Goal: Transaction & Acquisition: Purchase product/service

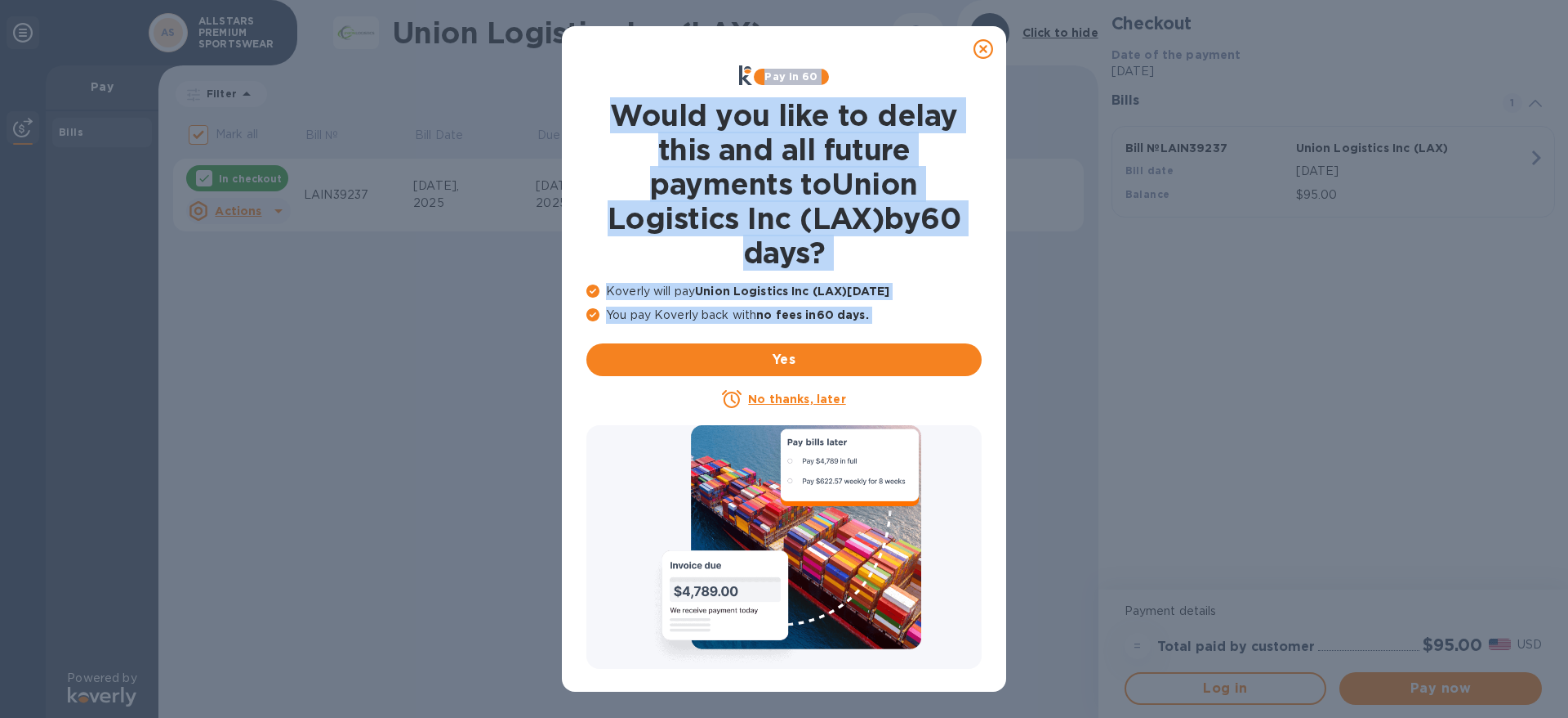
drag, startPoint x: 992, startPoint y: 41, endPoint x: 826, endPoint y: 409, distance: 403.7
click at [826, 409] on div "Pay in 60 Would you like to delay this and all future payments to Union Logisti…" at bounding box center [784, 359] width 444 height 666
click at [820, 393] on u "No thanks, later" at bounding box center [797, 398] width 97 height 13
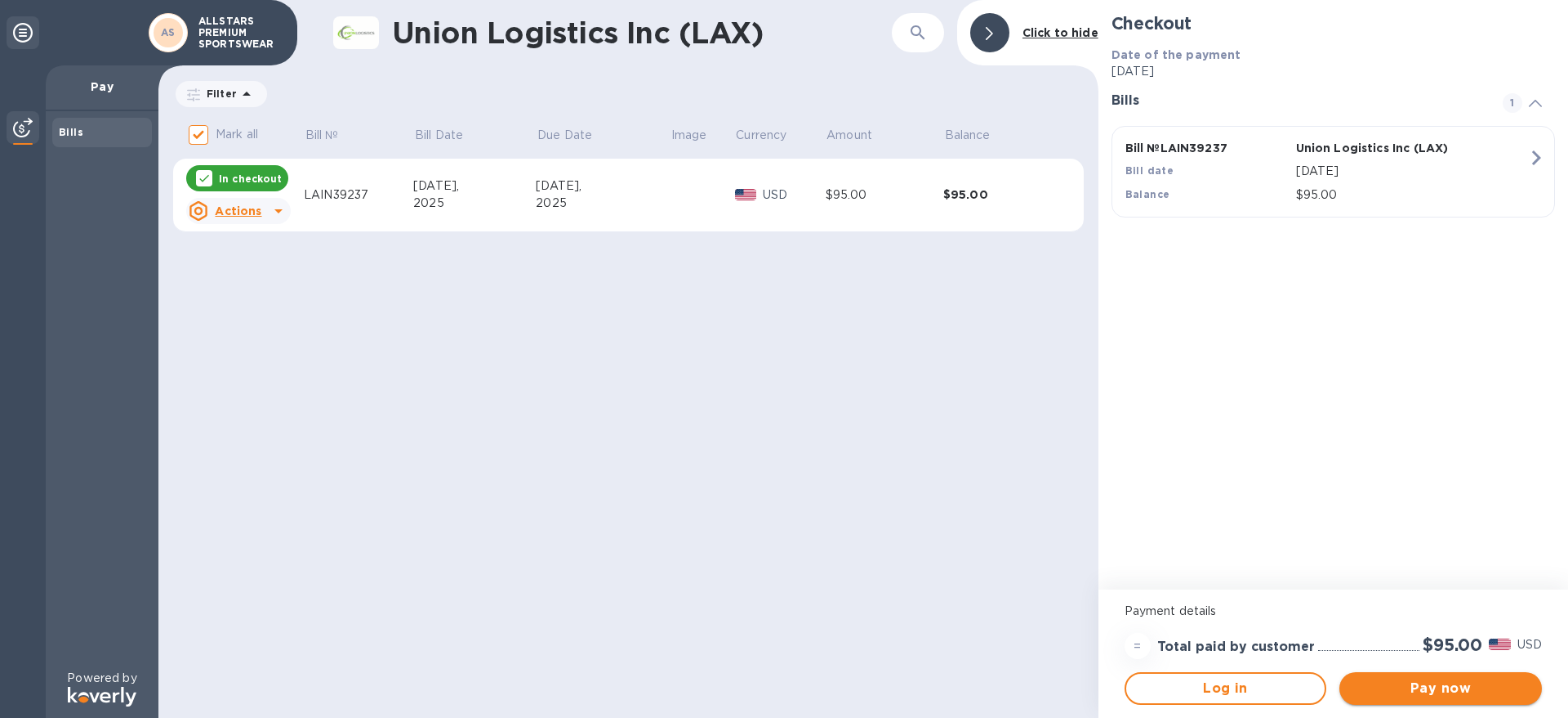
click at [1416, 680] on span "Pay now" at bounding box center [1441, 688] width 176 height 19
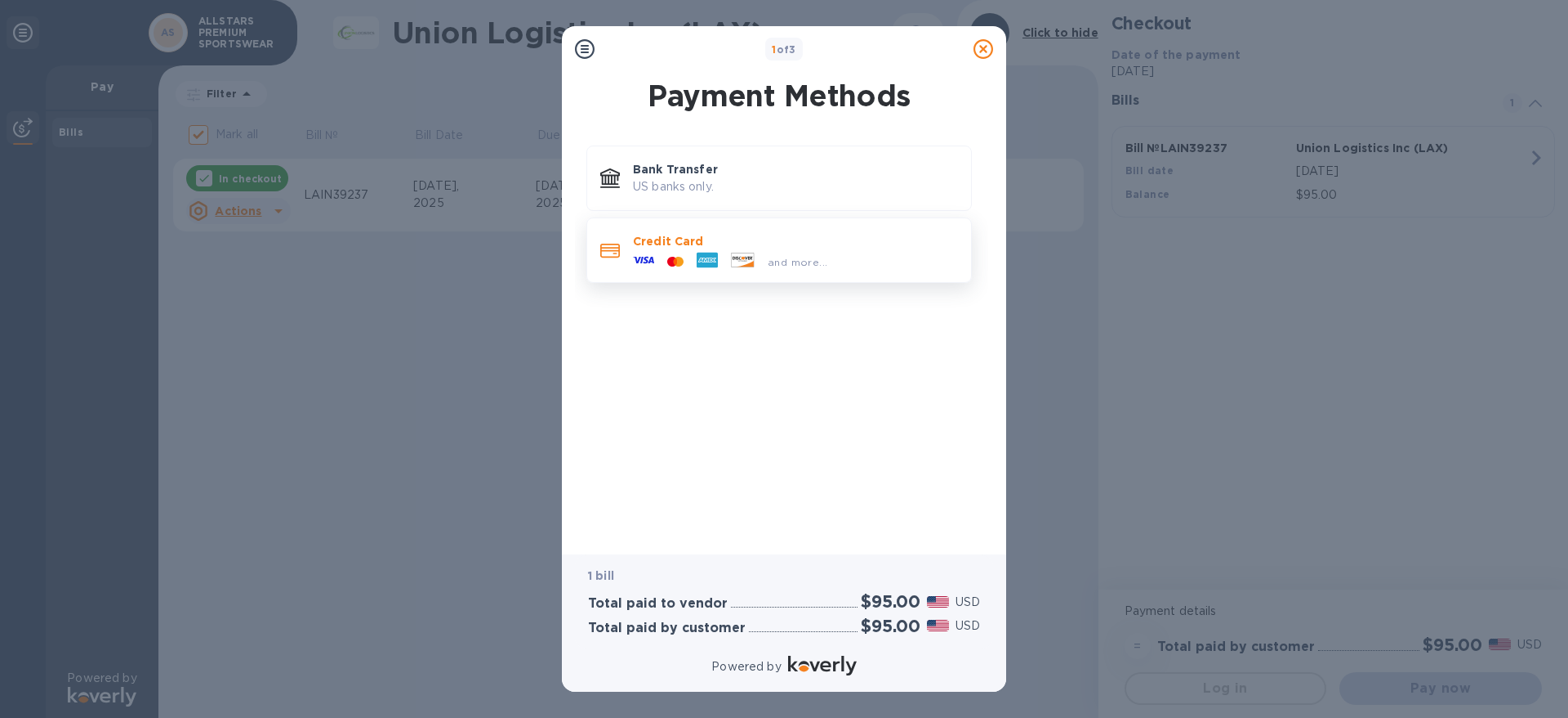
click at [679, 241] on p "Credit Card" at bounding box center [795, 241] width 325 height 16
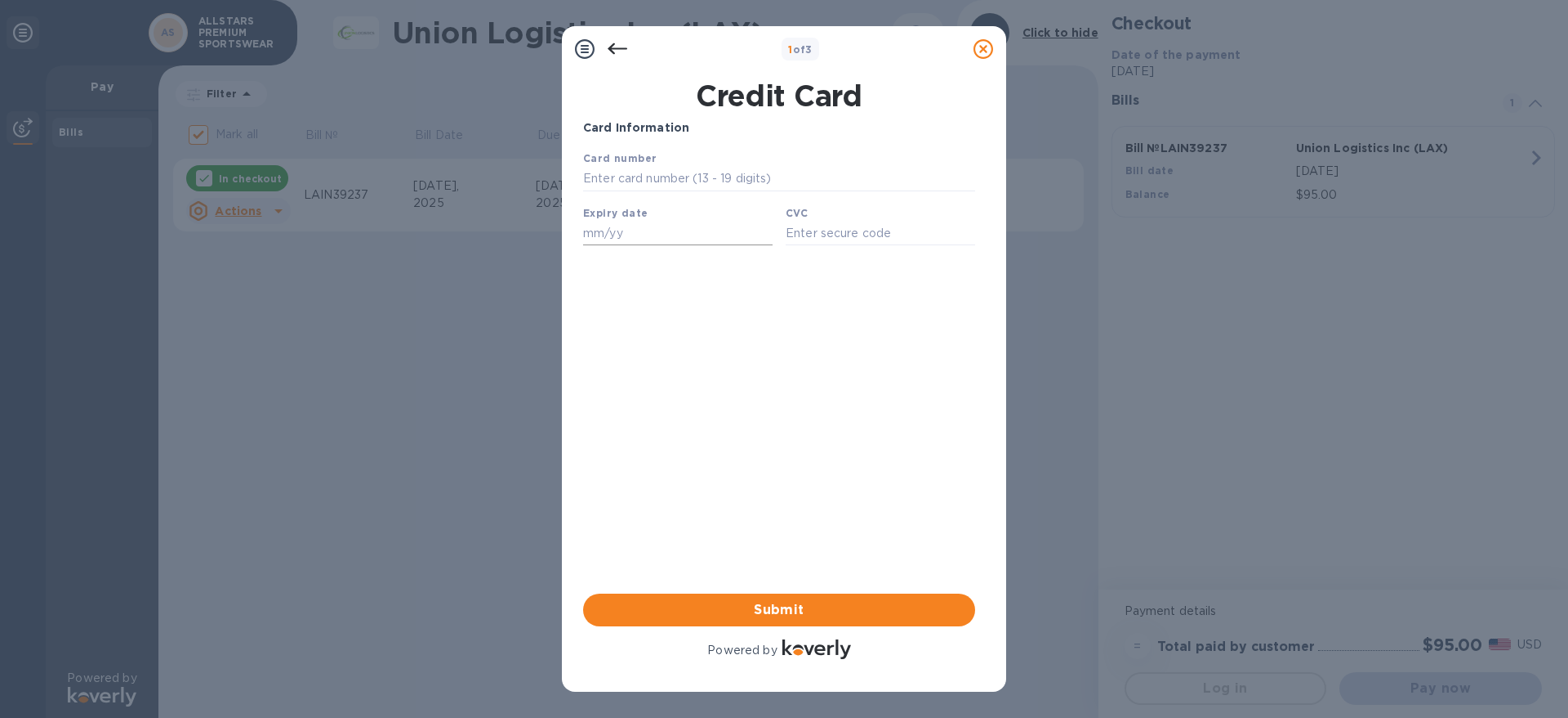
click at [679, 241] on input "text" at bounding box center [677, 232] width 189 height 24
click at [651, 185] on input "text" at bounding box center [779, 179] width 392 height 24
type input "[CREDIT_CARD_NUMBER]"
click at [610, 238] on input "text" at bounding box center [677, 232] width 189 height 24
type input "06/30"
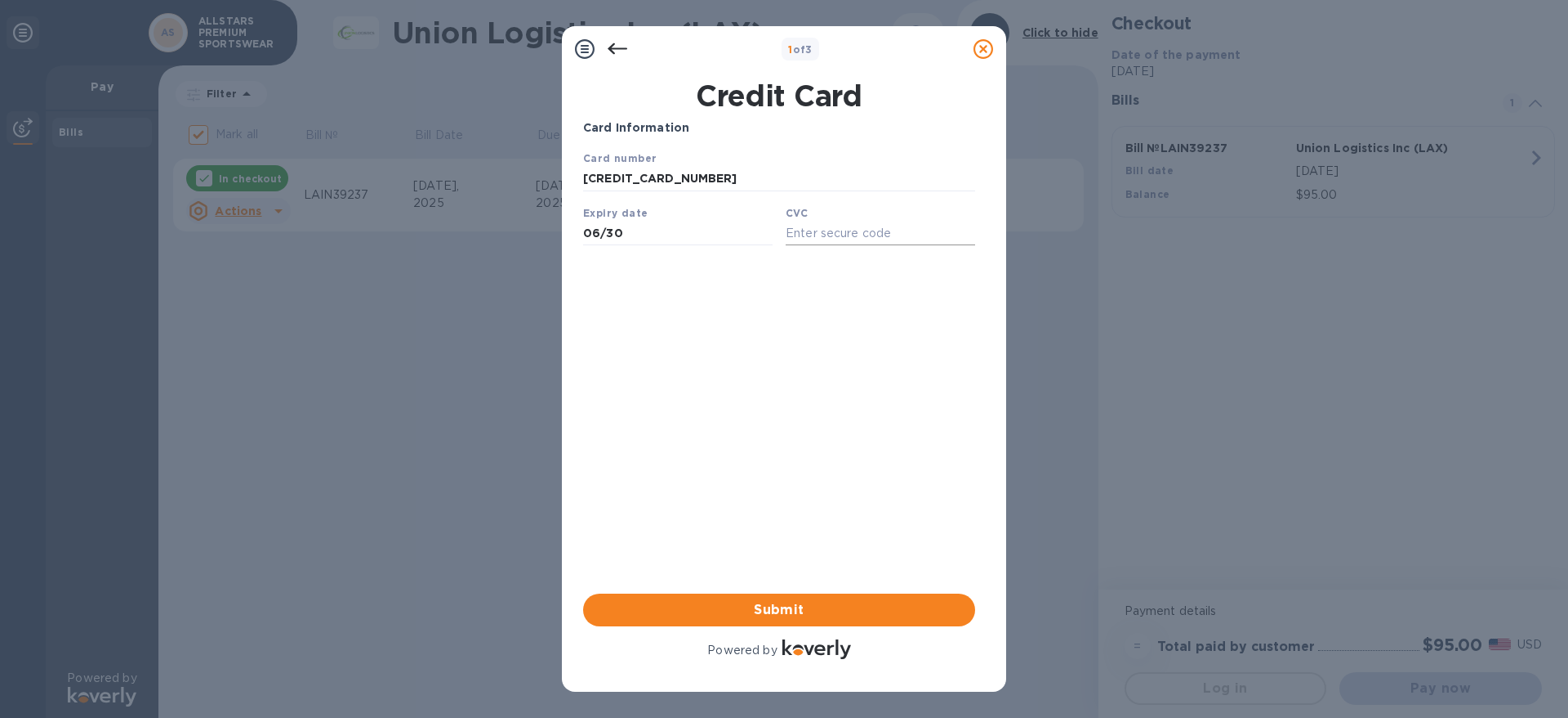
click at [818, 239] on input "text" at bounding box center [880, 232] width 189 height 24
type input "1962"
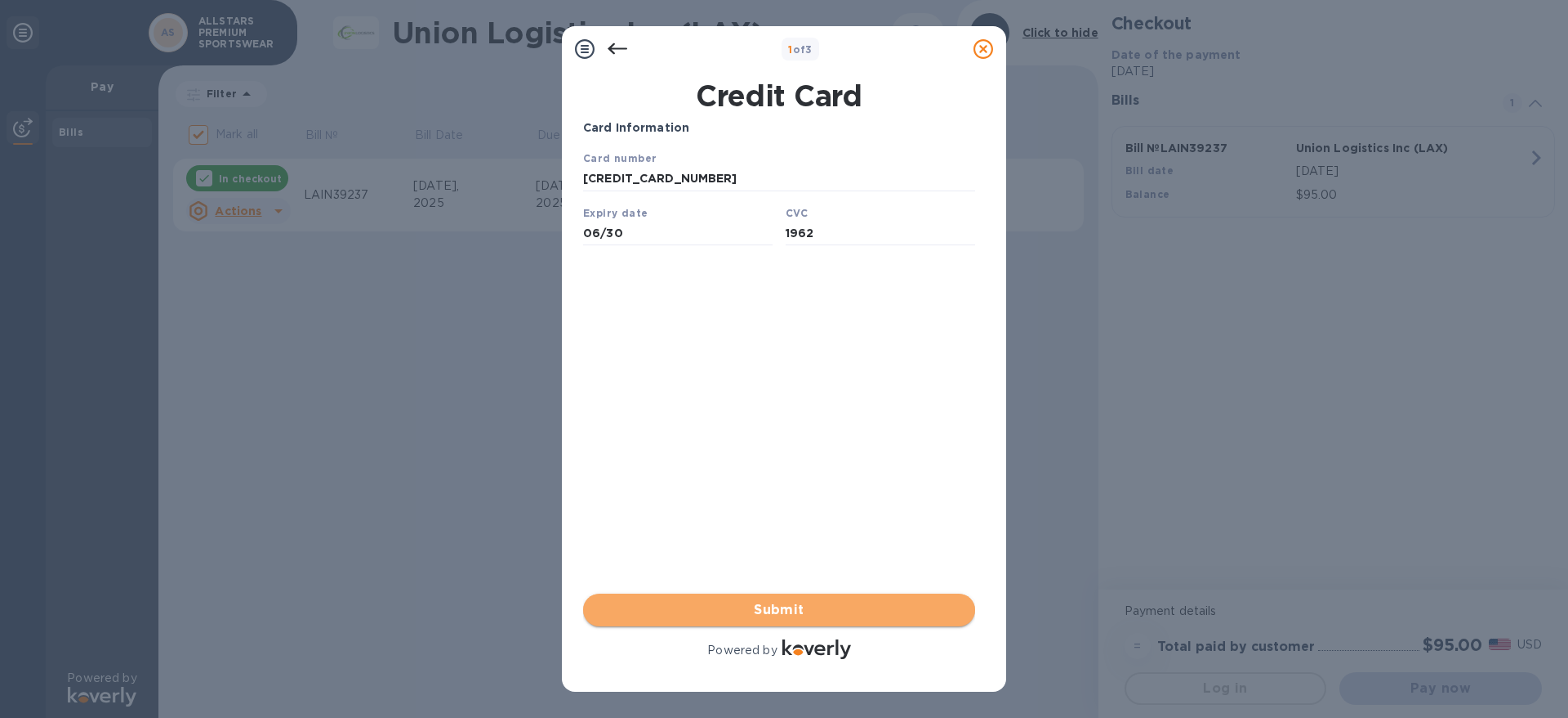
click at [790, 598] on button "Submit" at bounding box center [779, 610] width 392 height 33
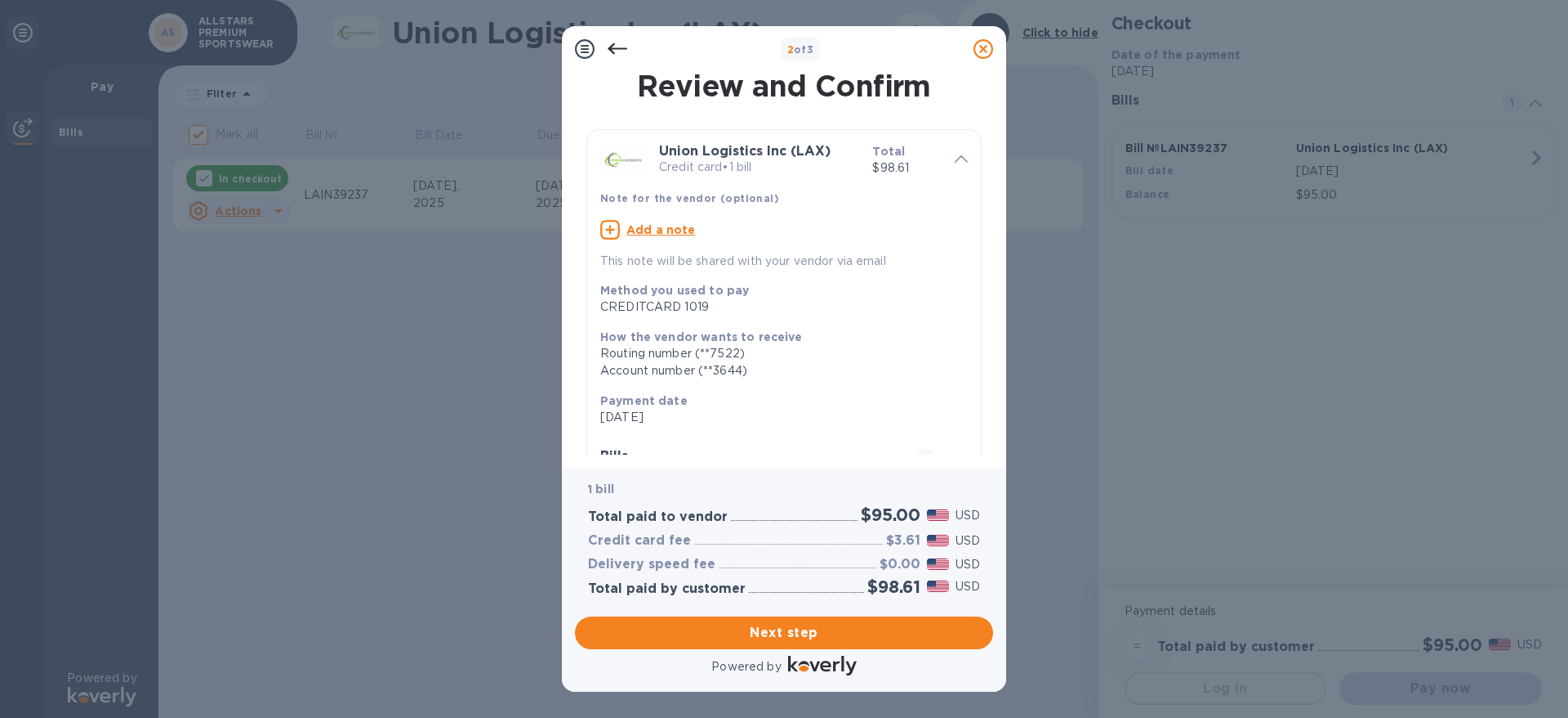
click at [653, 236] on u "Add a note" at bounding box center [661, 229] width 70 height 13
click at [710, 234] on textarea at bounding box center [771, 232] width 341 height 14
drag, startPoint x: 710, startPoint y: 234, endPoint x: 721, endPoint y: 251, distance: 20.2
click at [721, 251] on div "x This note will be shared with your vendor via email" at bounding box center [771, 243] width 341 height 46
type textarea "1098312"
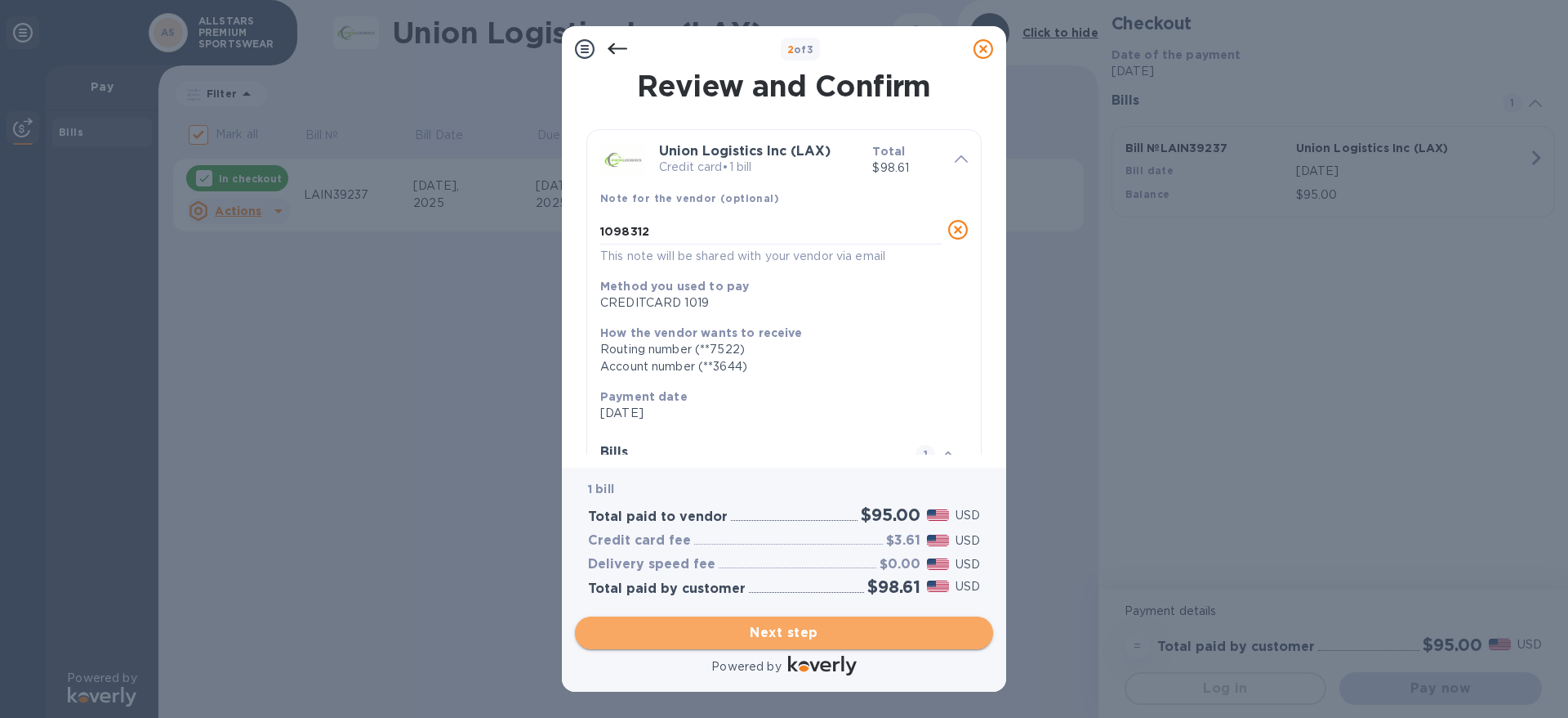
click at [800, 636] on span "Next step" at bounding box center [784, 633] width 392 height 19
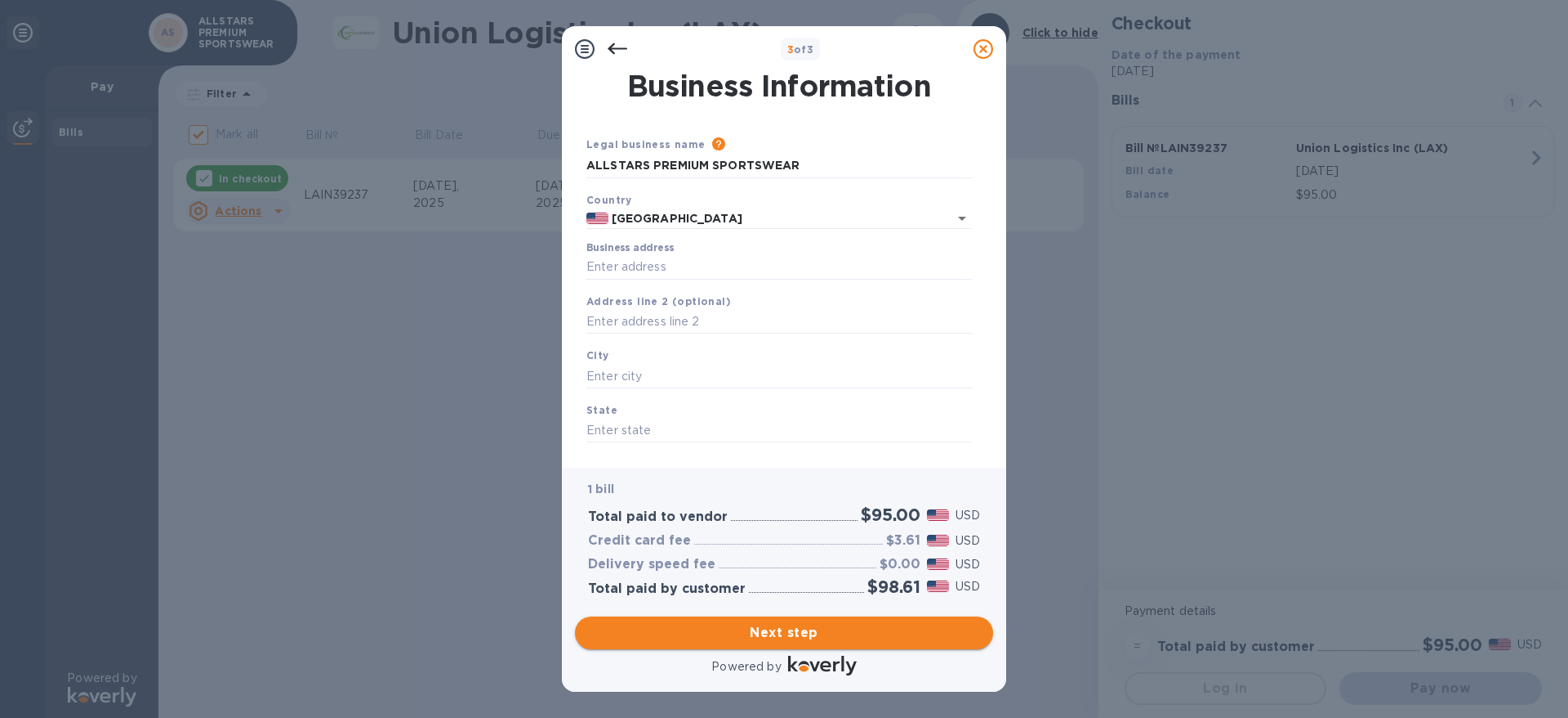
click at [737, 624] on span "Next step" at bounding box center [784, 633] width 392 height 19
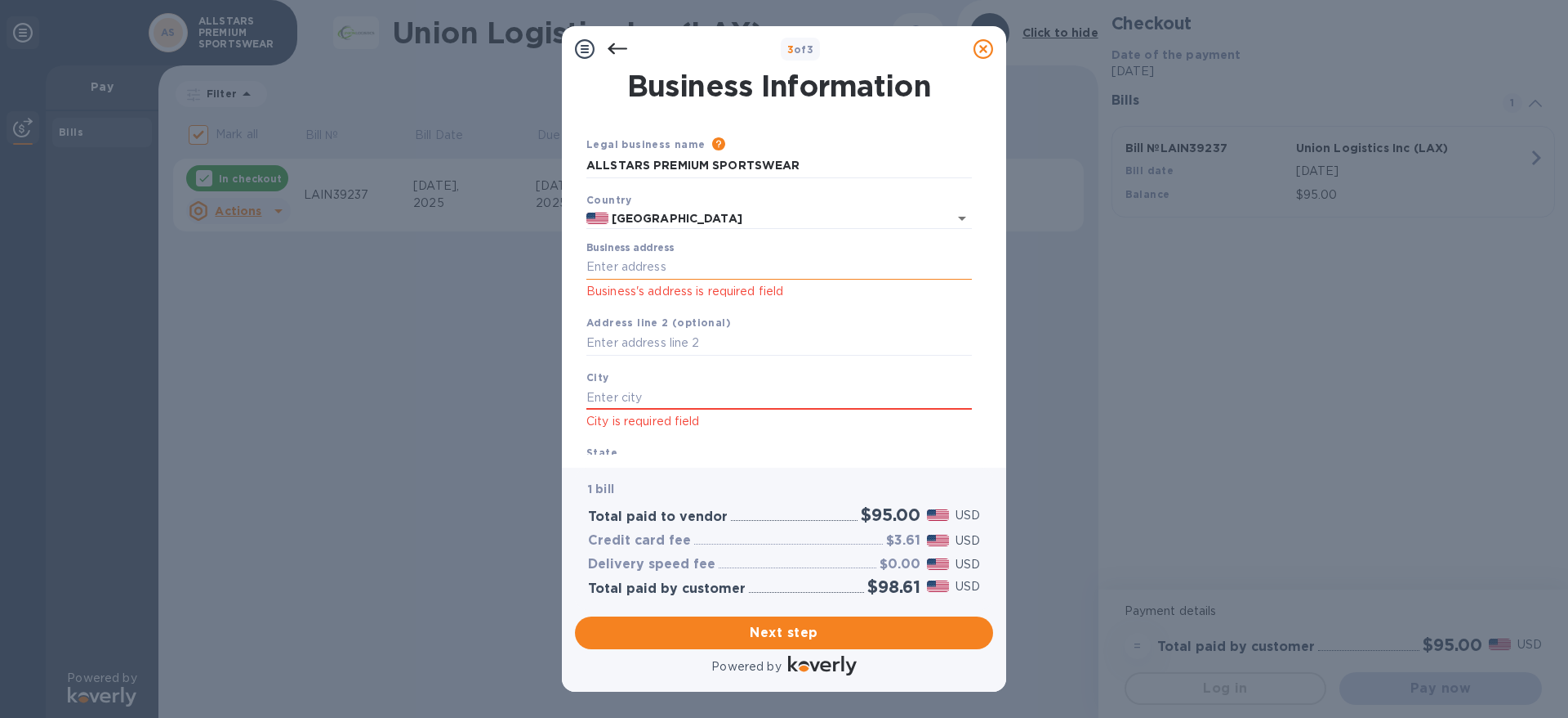
click at [700, 262] on input "Business address" at bounding box center [780, 267] width 386 height 24
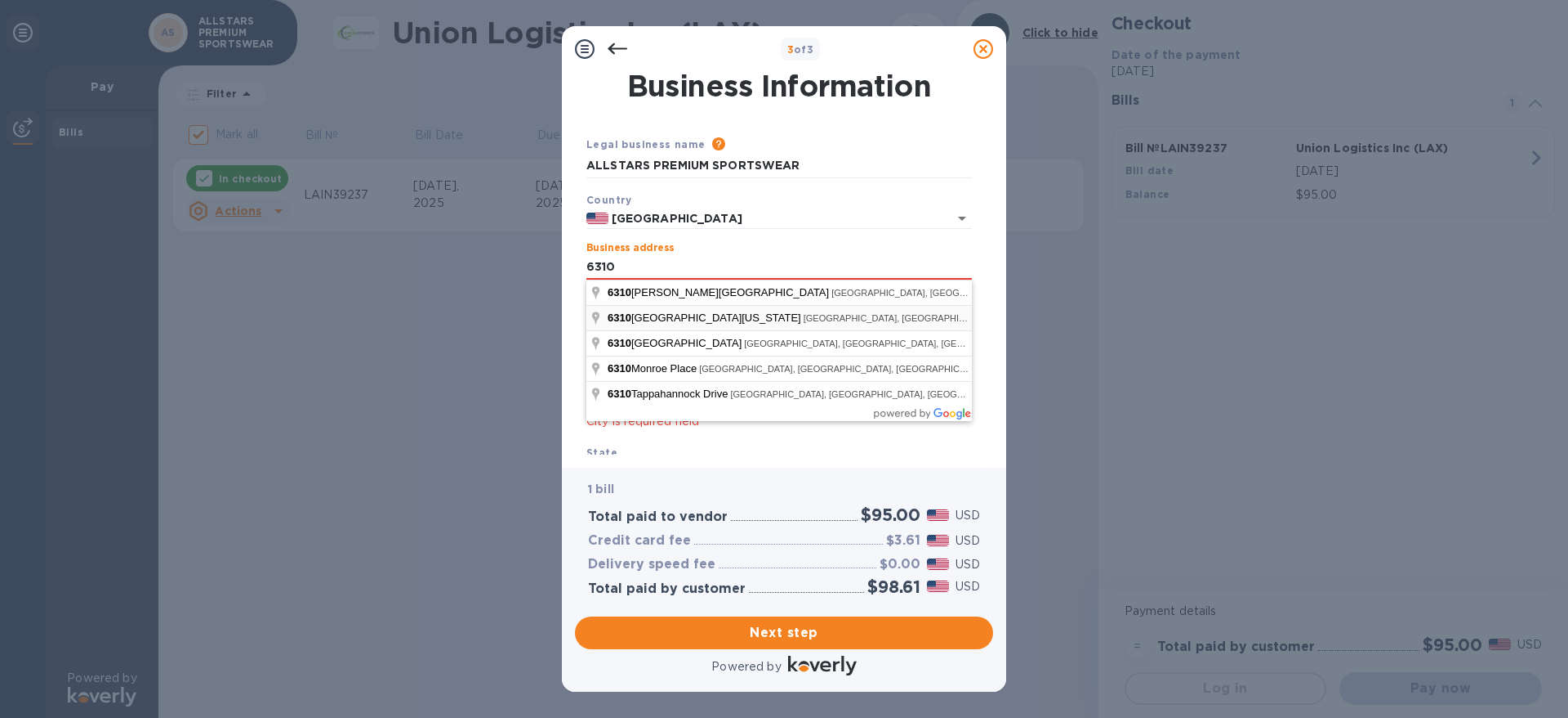
type input "[STREET_ADDRESS][US_STATE]"
type input "[GEOGRAPHIC_DATA]"
type input "VA"
type input "23502"
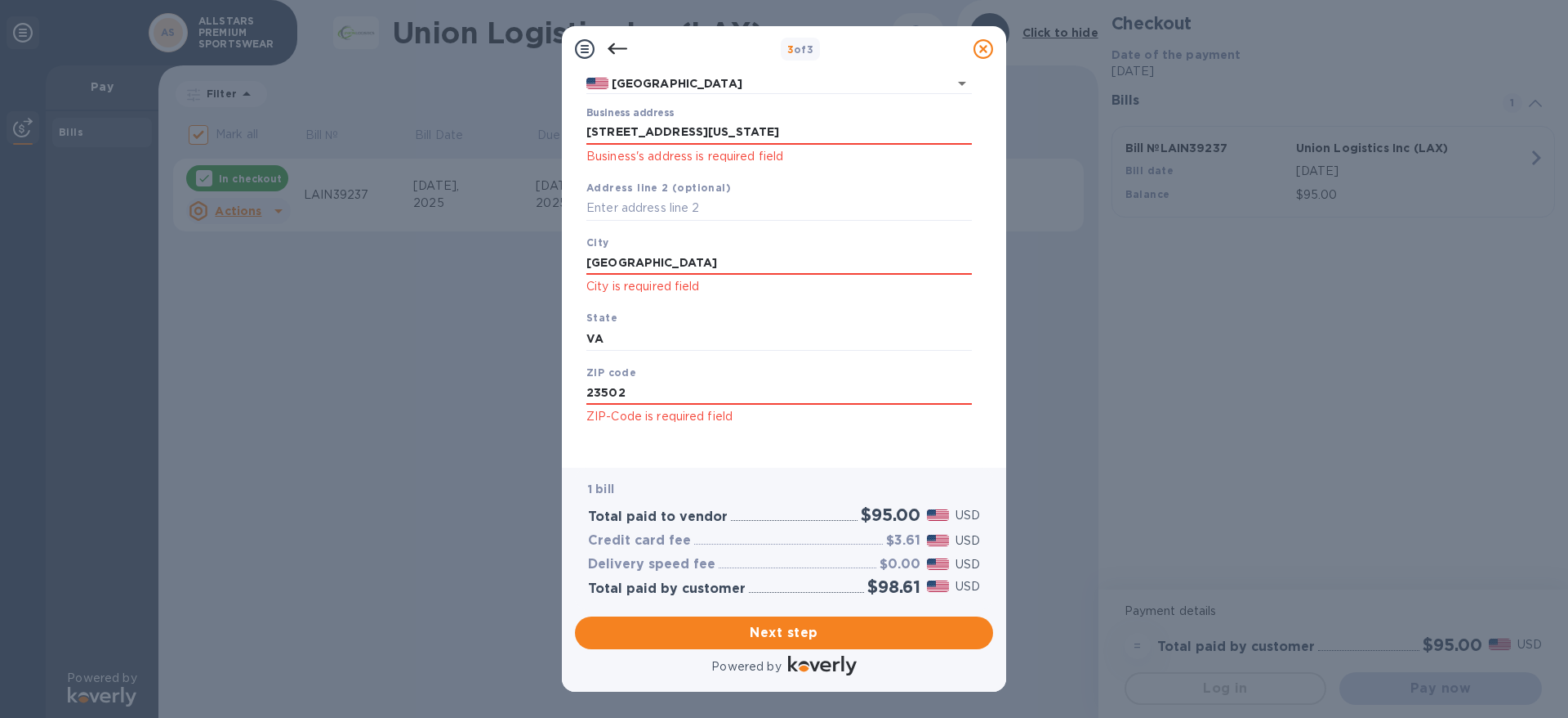
scroll to position [147, 0]
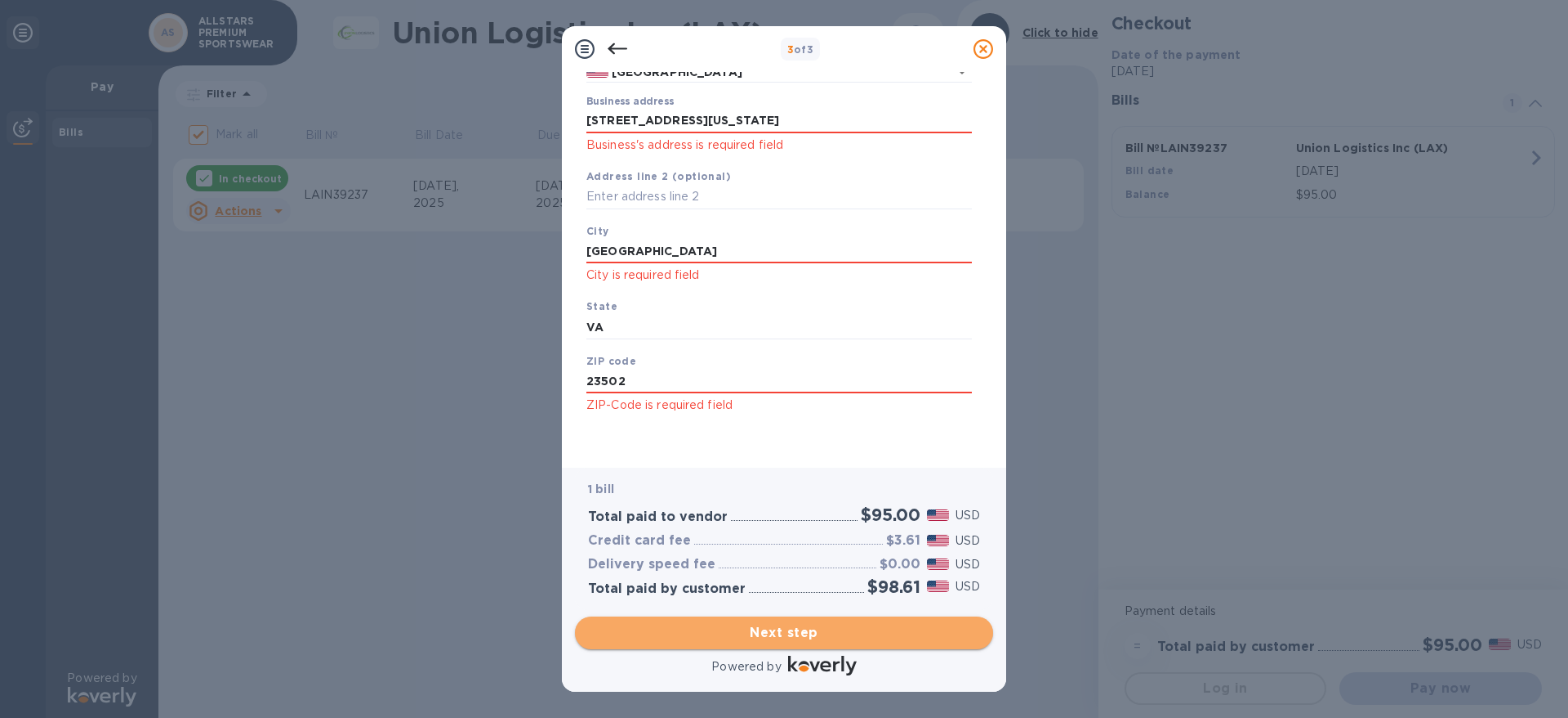
click at [806, 644] on button "Next step" at bounding box center [784, 633] width 418 height 33
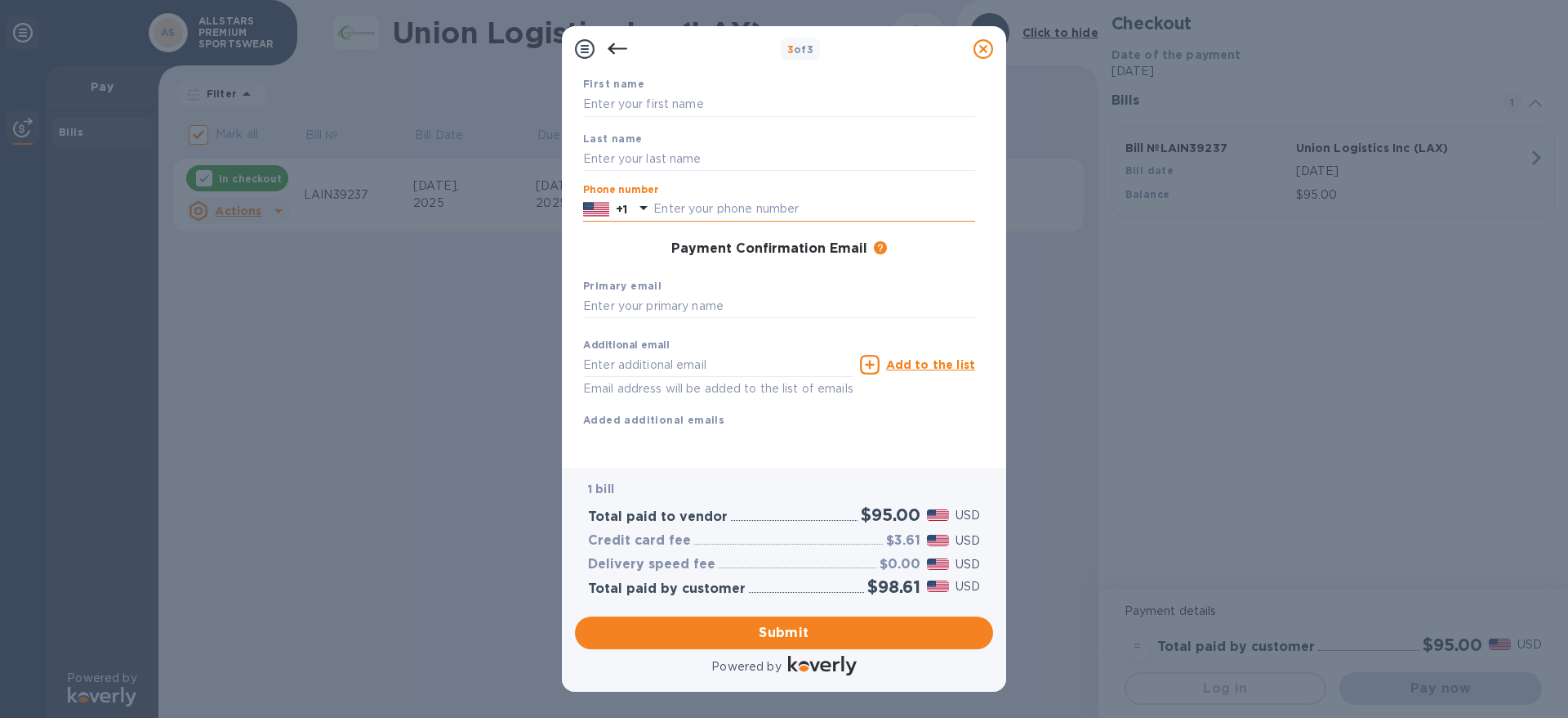
click at [694, 197] on input "text" at bounding box center [815, 209] width 322 height 24
type input "7576461555"
type input "[EMAIL_ADDRESS][DOMAIN_NAME]"
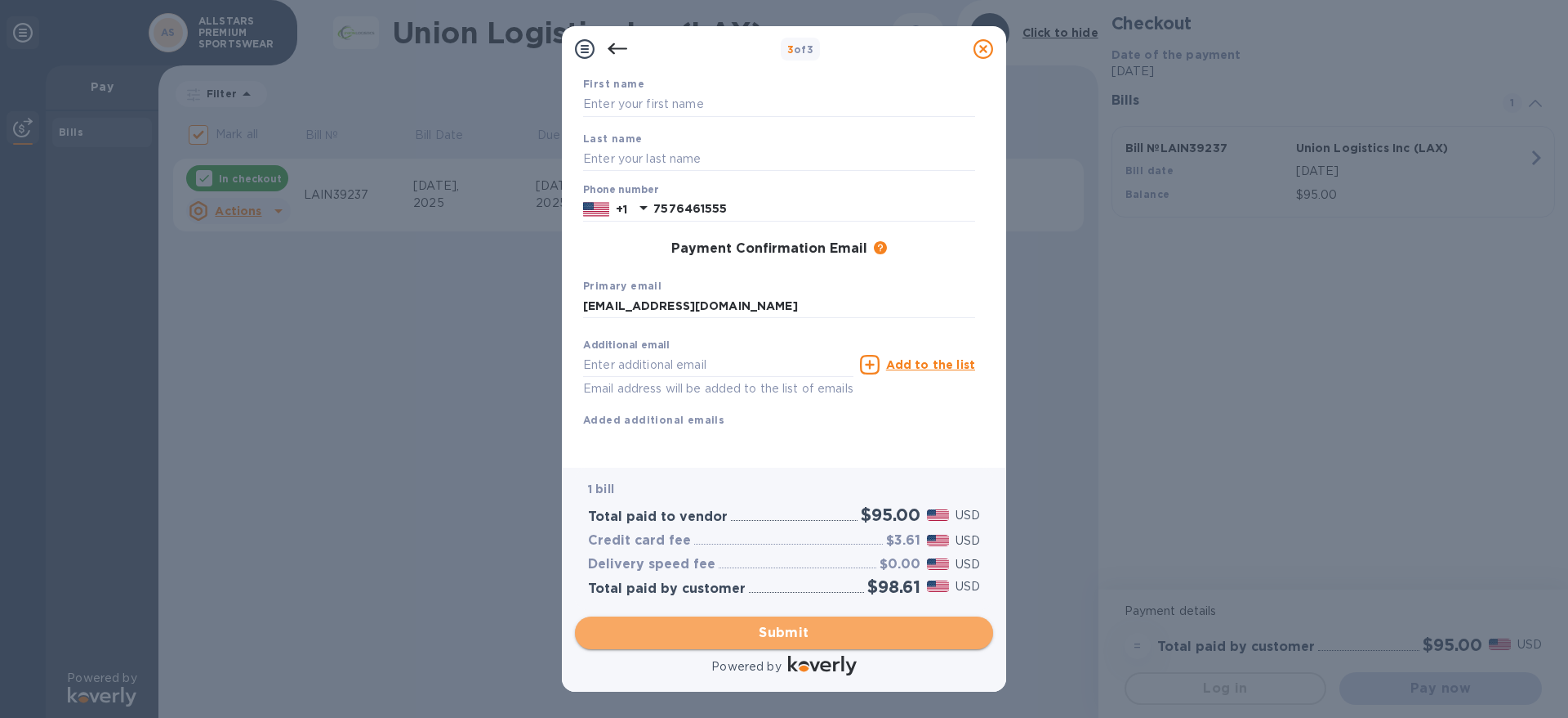
click at [798, 632] on span "Submit" at bounding box center [784, 633] width 392 height 19
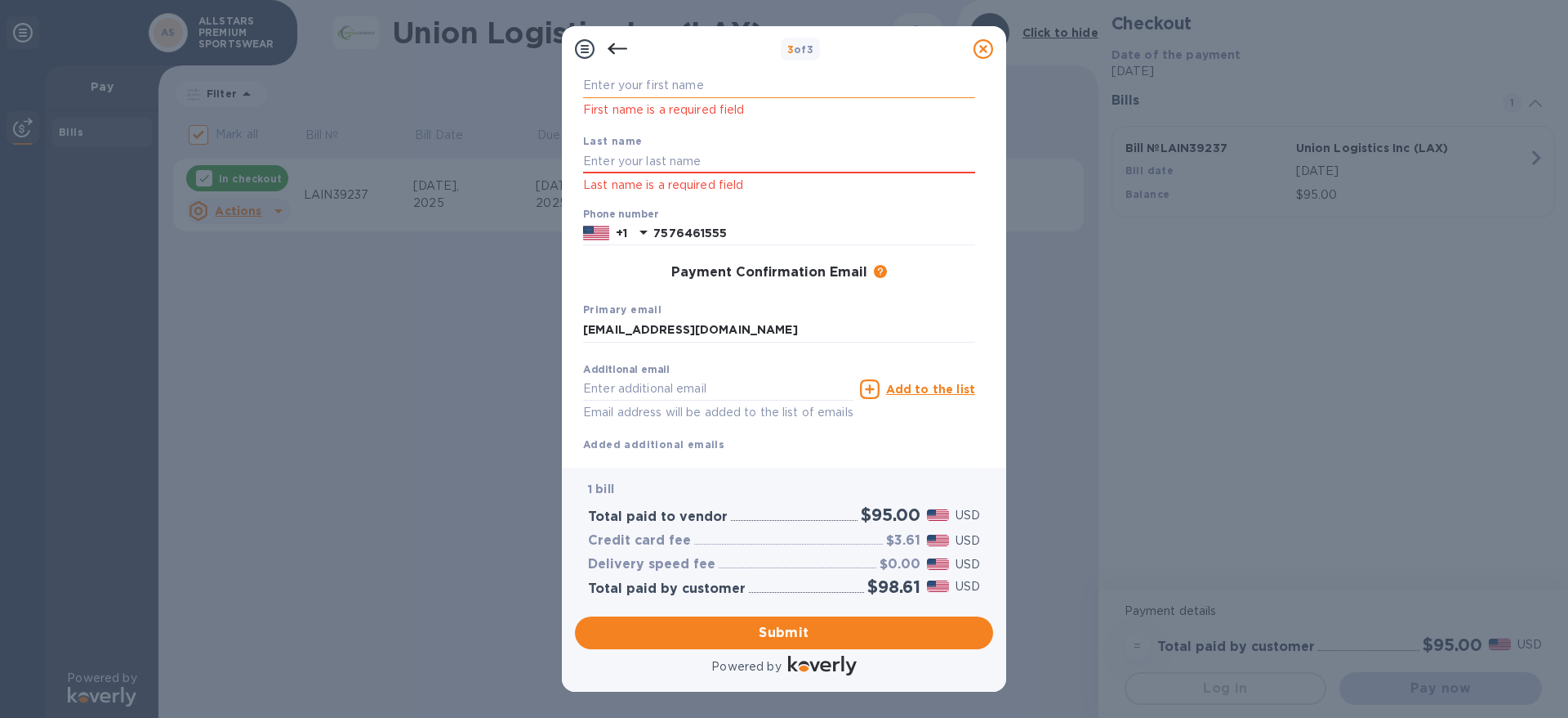
click at [675, 75] on input "text" at bounding box center [779, 85] width 392 height 24
click at [677, 88] on input "b" at bounding box center [779, 85] width 392 height 24
type input "ben"
type input "[PERSON_NAME]"
click at [765, 630] on span "Submit" at bounding box center [784, 633] width 392 height 19
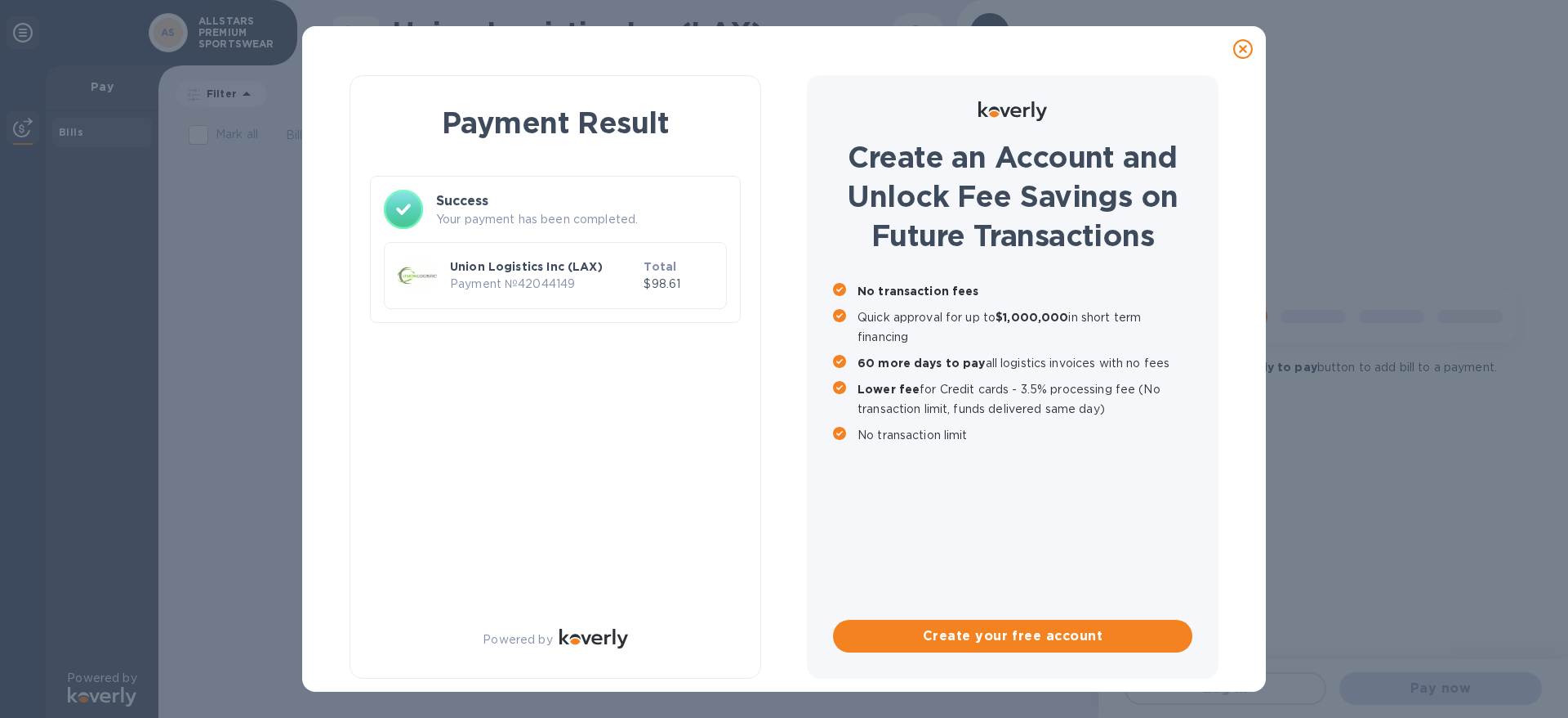
scroll to position [0, 0]
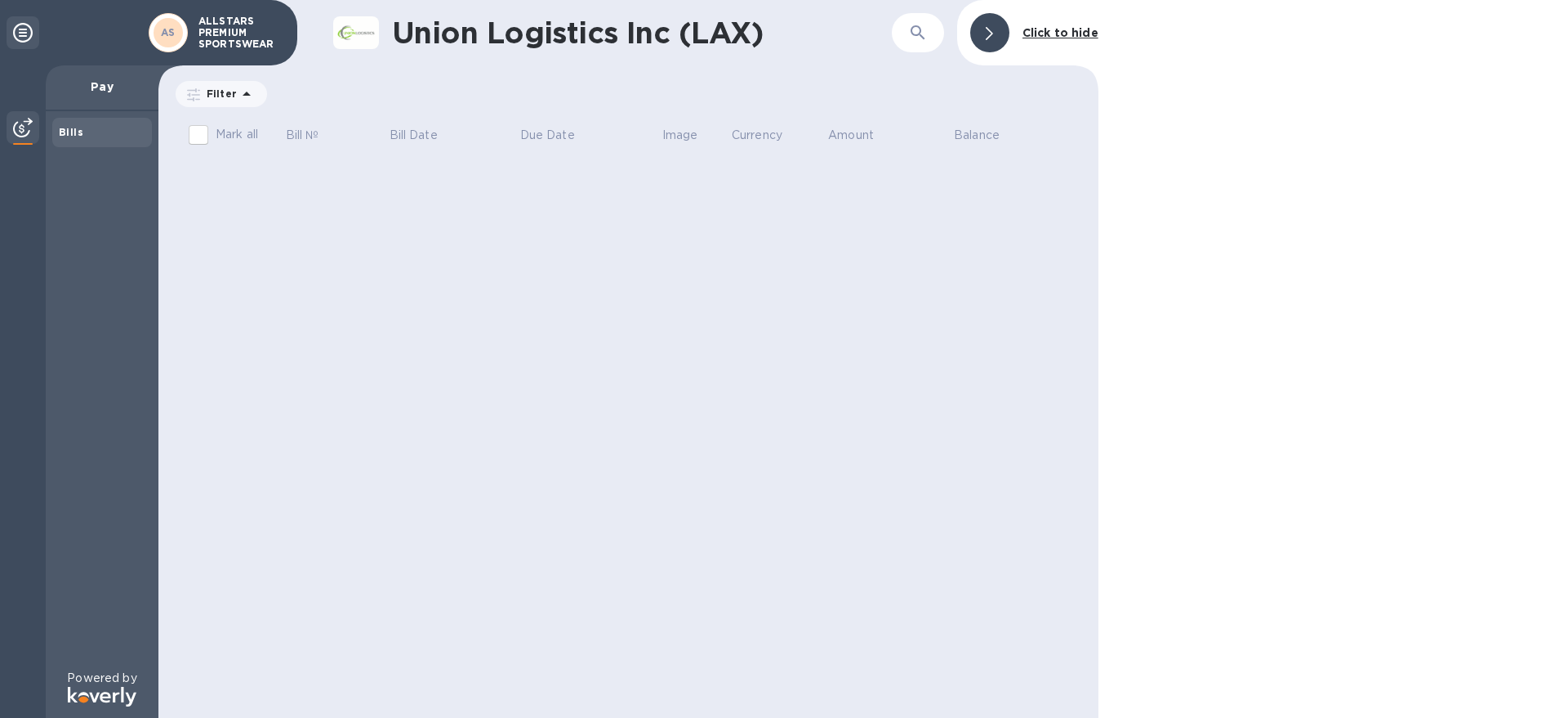
click at [112, 130] on div "Bills" at bounding box center [102, 132] width 86 height 16
click at [70, 138] on div "Bills" at bounding box center [102, 132] width 86 height 16
click at [16, 131] on img at bounding box center [22, 127] width 19 height 19
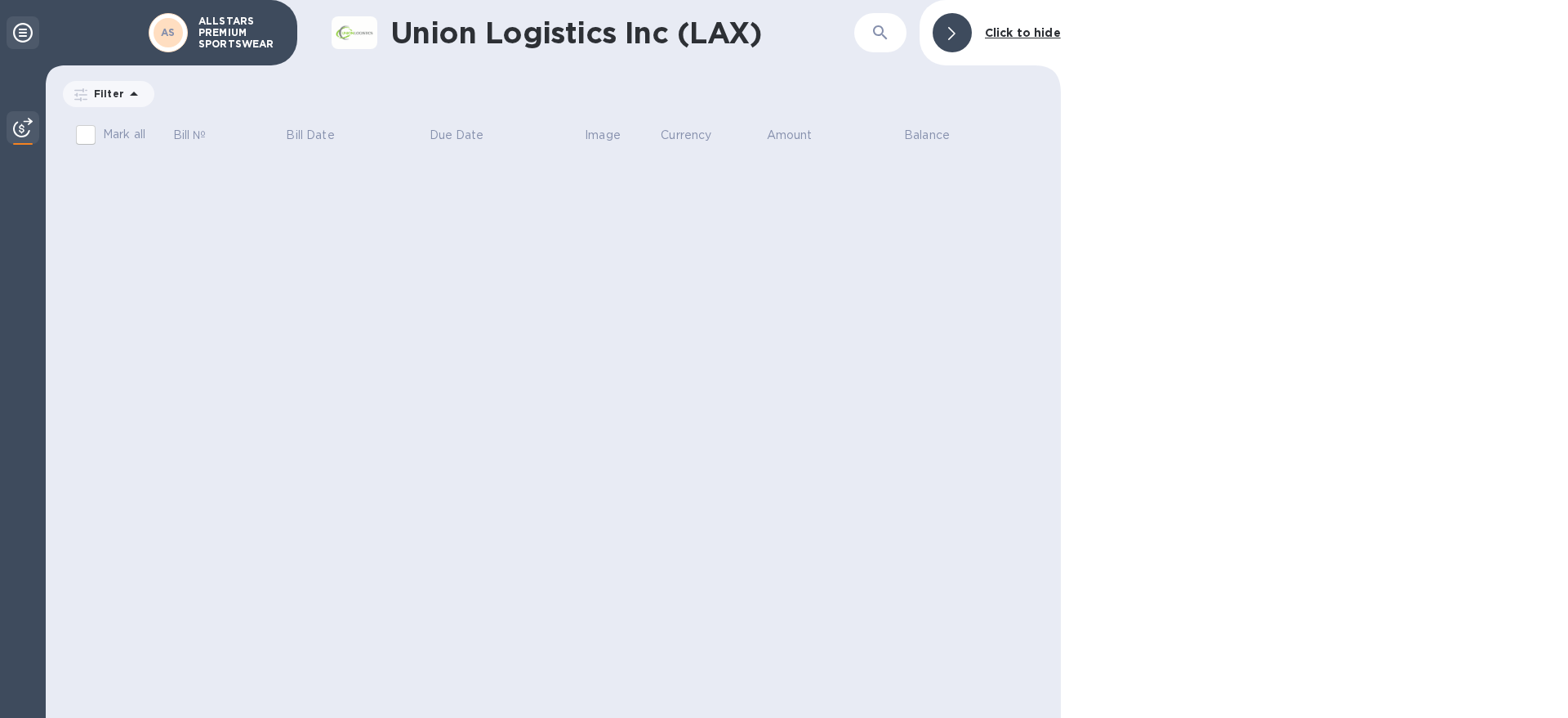
click at [27, 23] on icon at bounding box center [22, 33] width 19 height 19
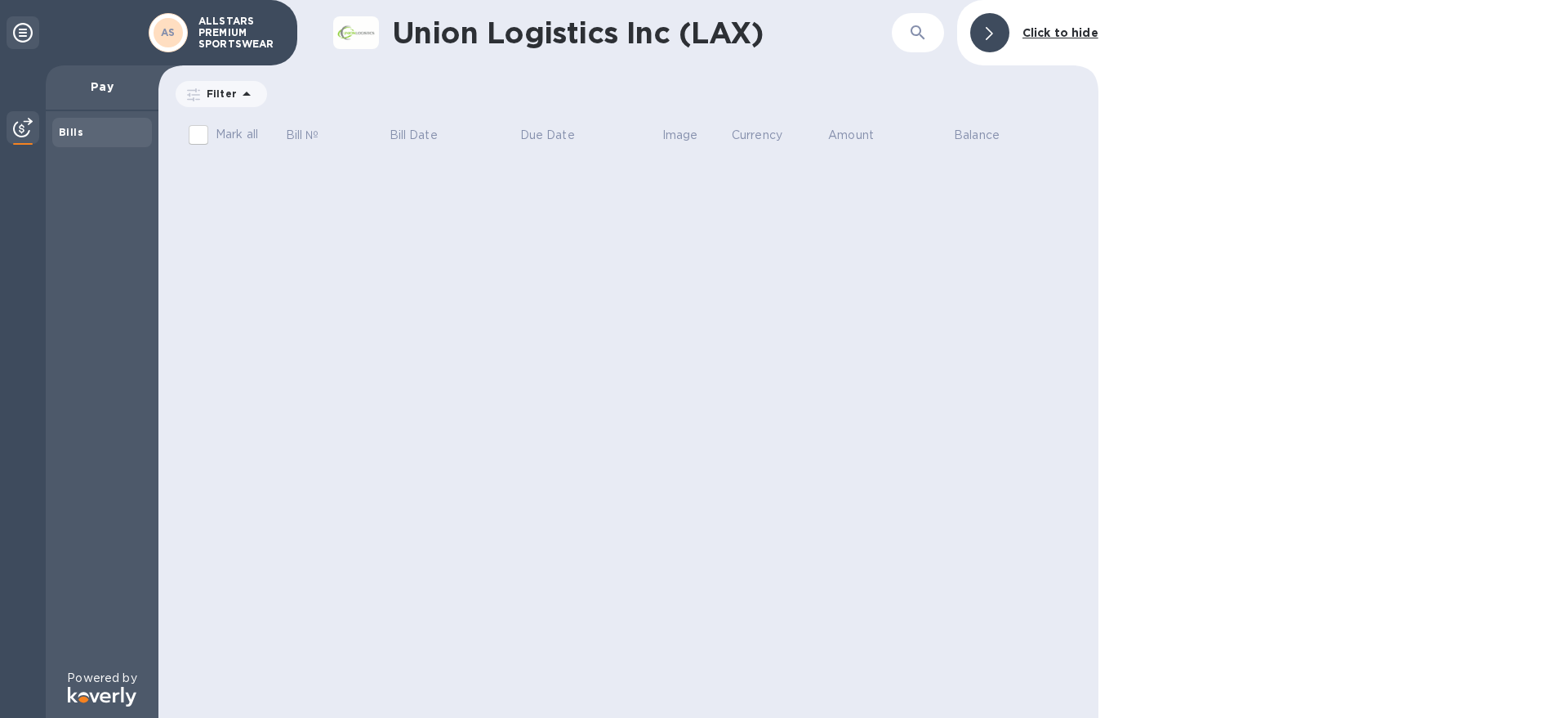
click at [112, 87] on p "Pay" at bounding box center [102, 86] width 86 height 16
click at [20, 37] on icon at bounding box center [22, 33] width 19 height 19
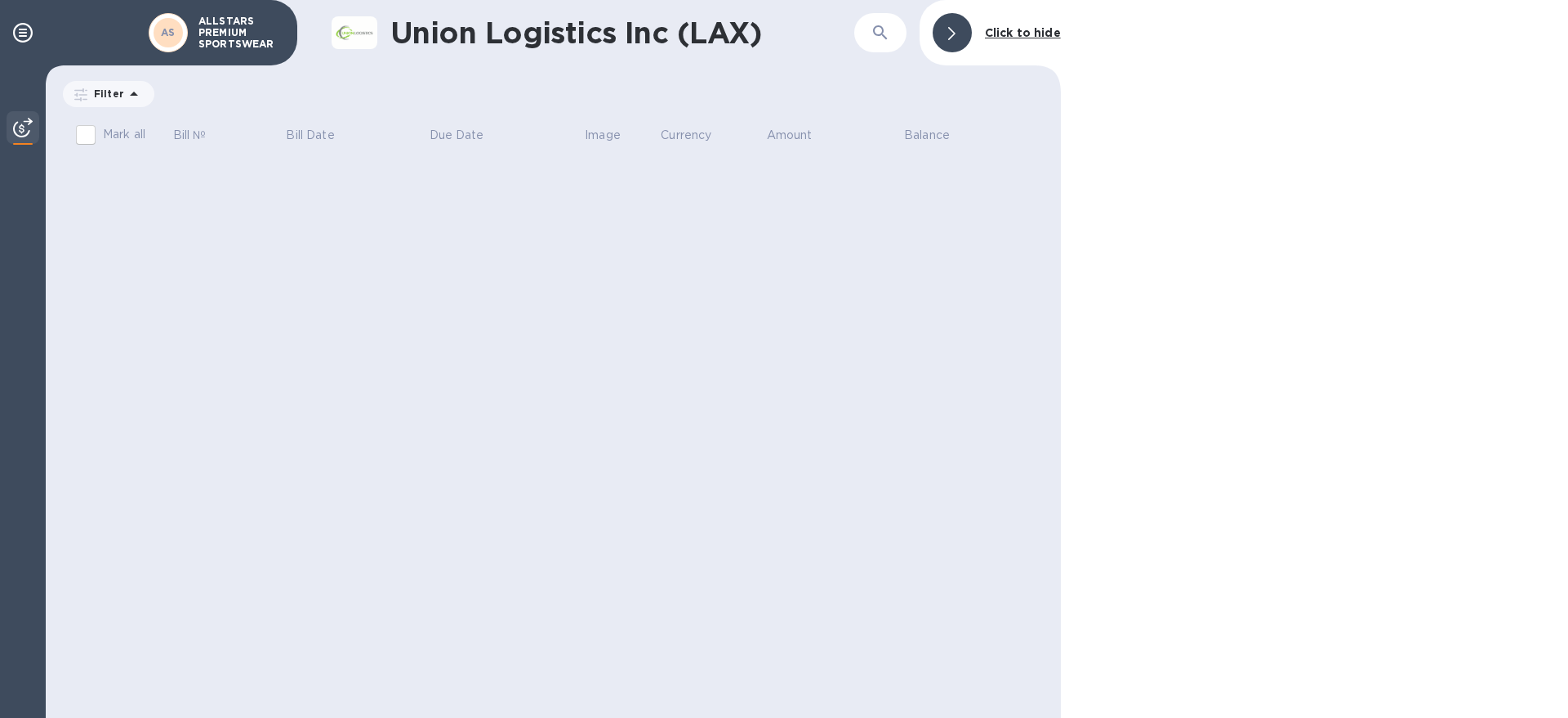
click at [19, 123] on img at bounding box center [22, 127] width 19 height 19
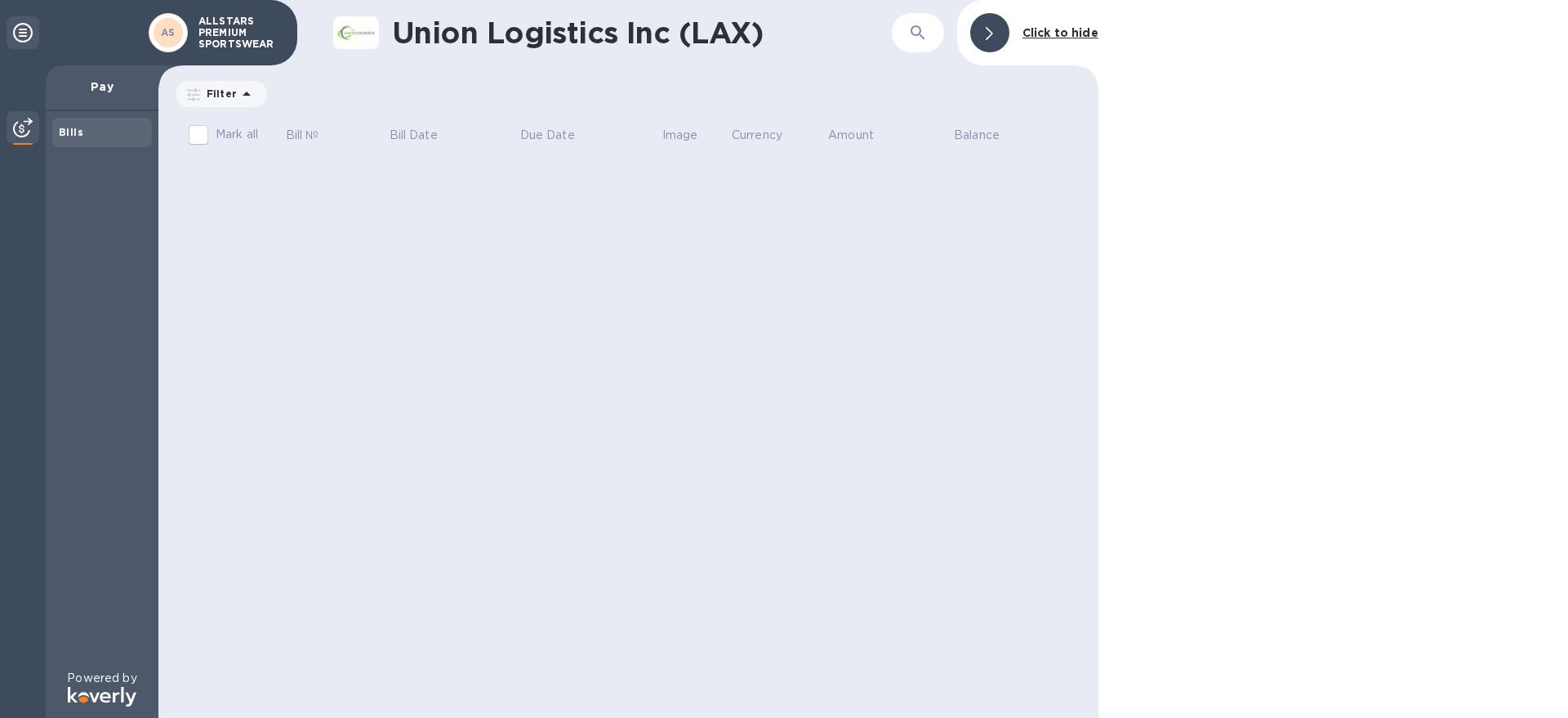
click at [75, 132] on b "Bills" at bounding box center [71, 132] width 24 height 13
click at [201, 131] on input "Mark all" at bounding box center [198, 134] width 34 height 34
checkbox input "false"
